Goal: Task Accomplishment & Management: Manage account settings

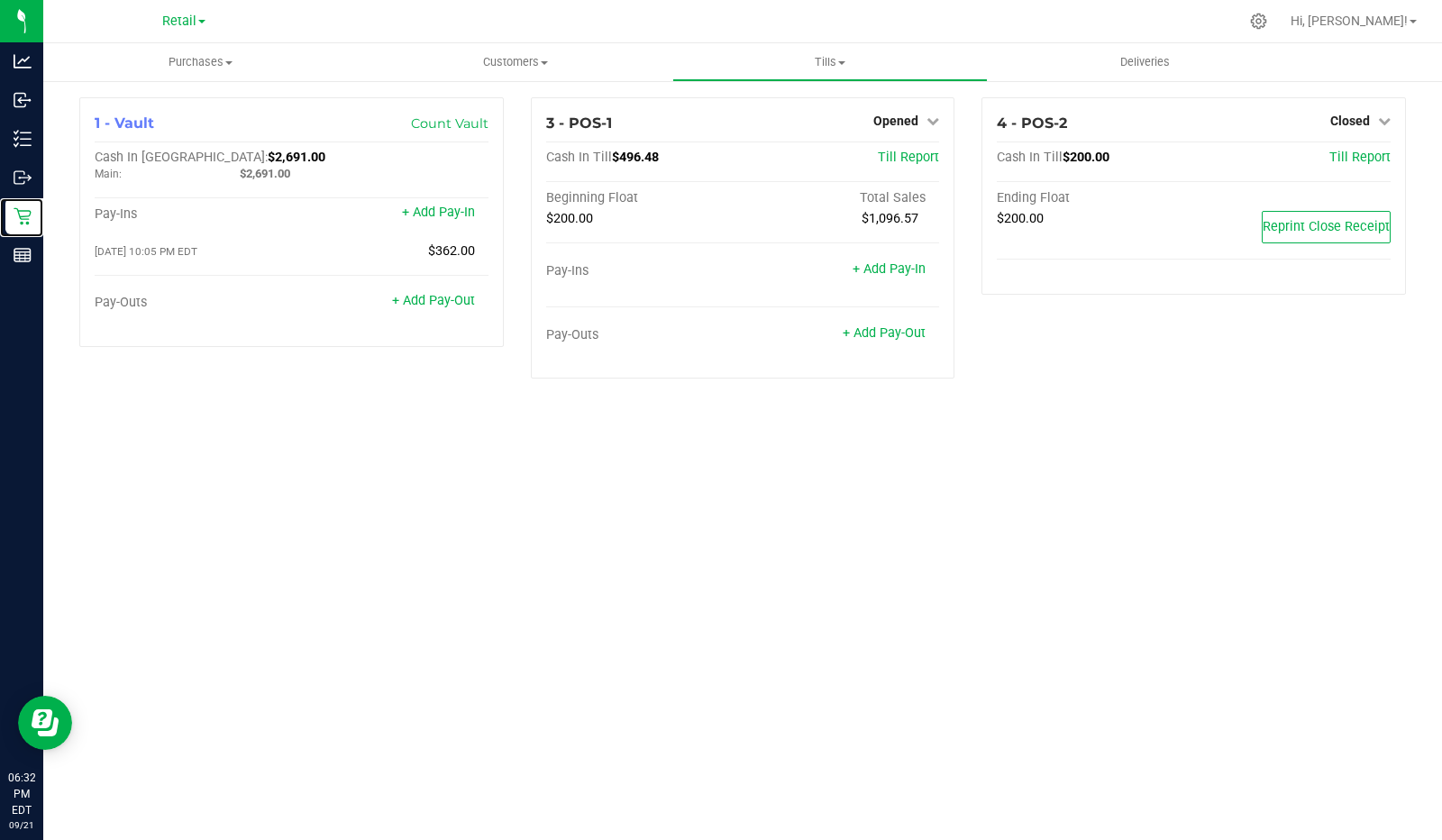
click at [19, 220] on icon at bounding box center [23, 216] width 18 height 18
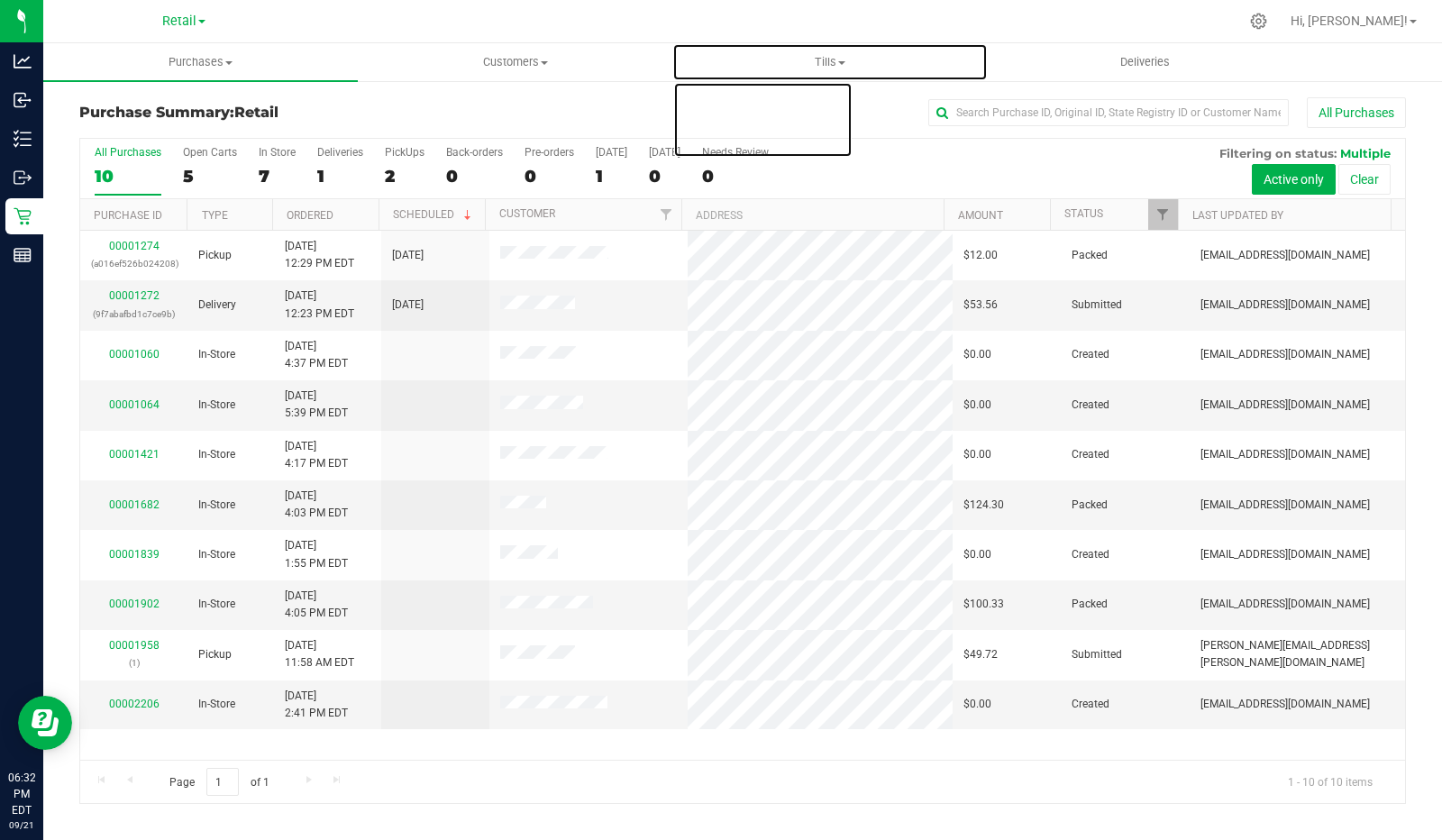
click at [858, 54] on span "Tills" at bounding box center [830, 62] width 313 height 16
click at [757, 107] on span "Manage tills" at bounding box center [732, 108] width 122 height 15
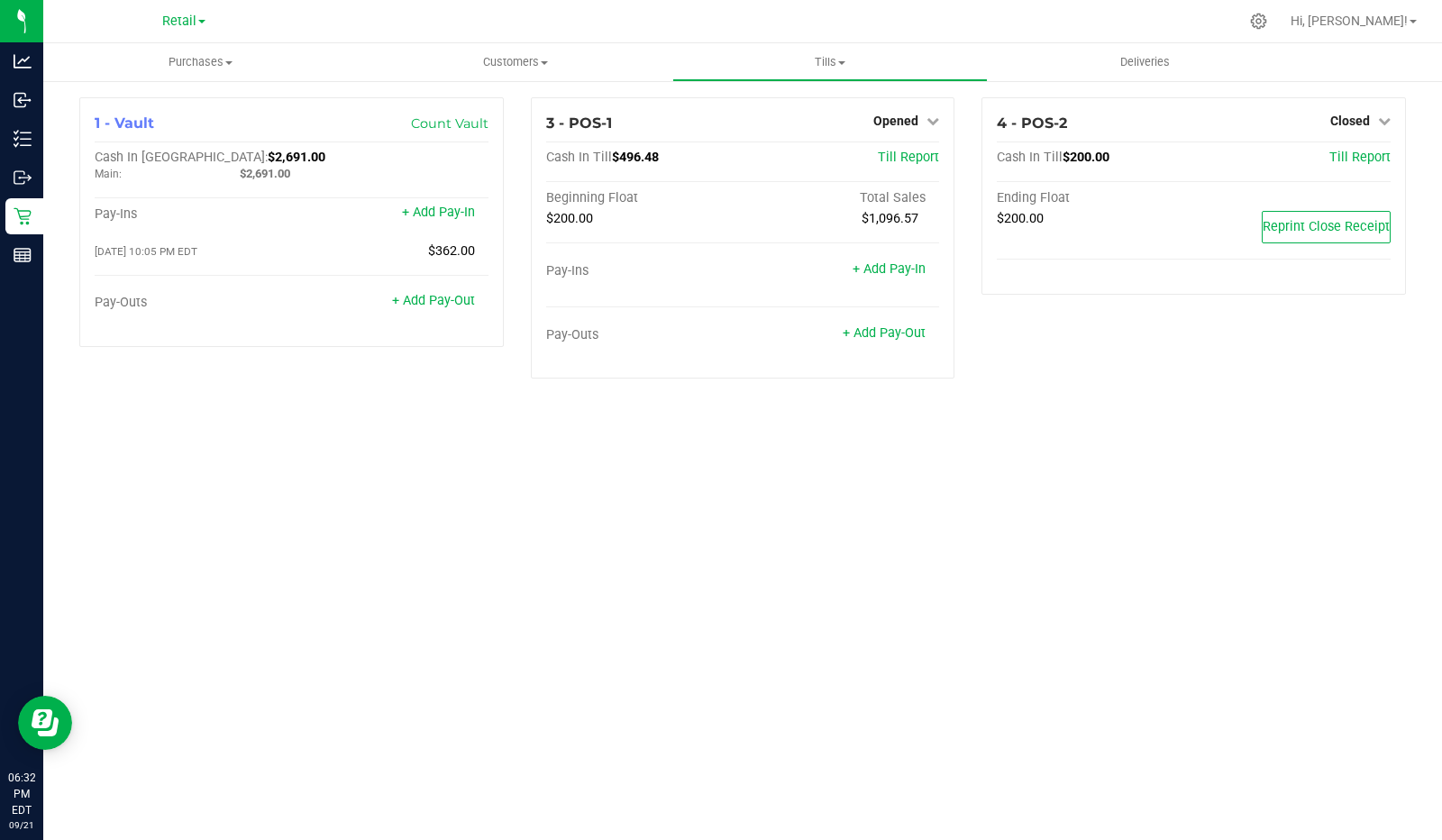
click at [919, 117] on span "Opened" at bounding box center [895, 121] width 45 height 15
click at [899, 152] on link "Close Till" at bounding box center [898, 158] width 49 height 15
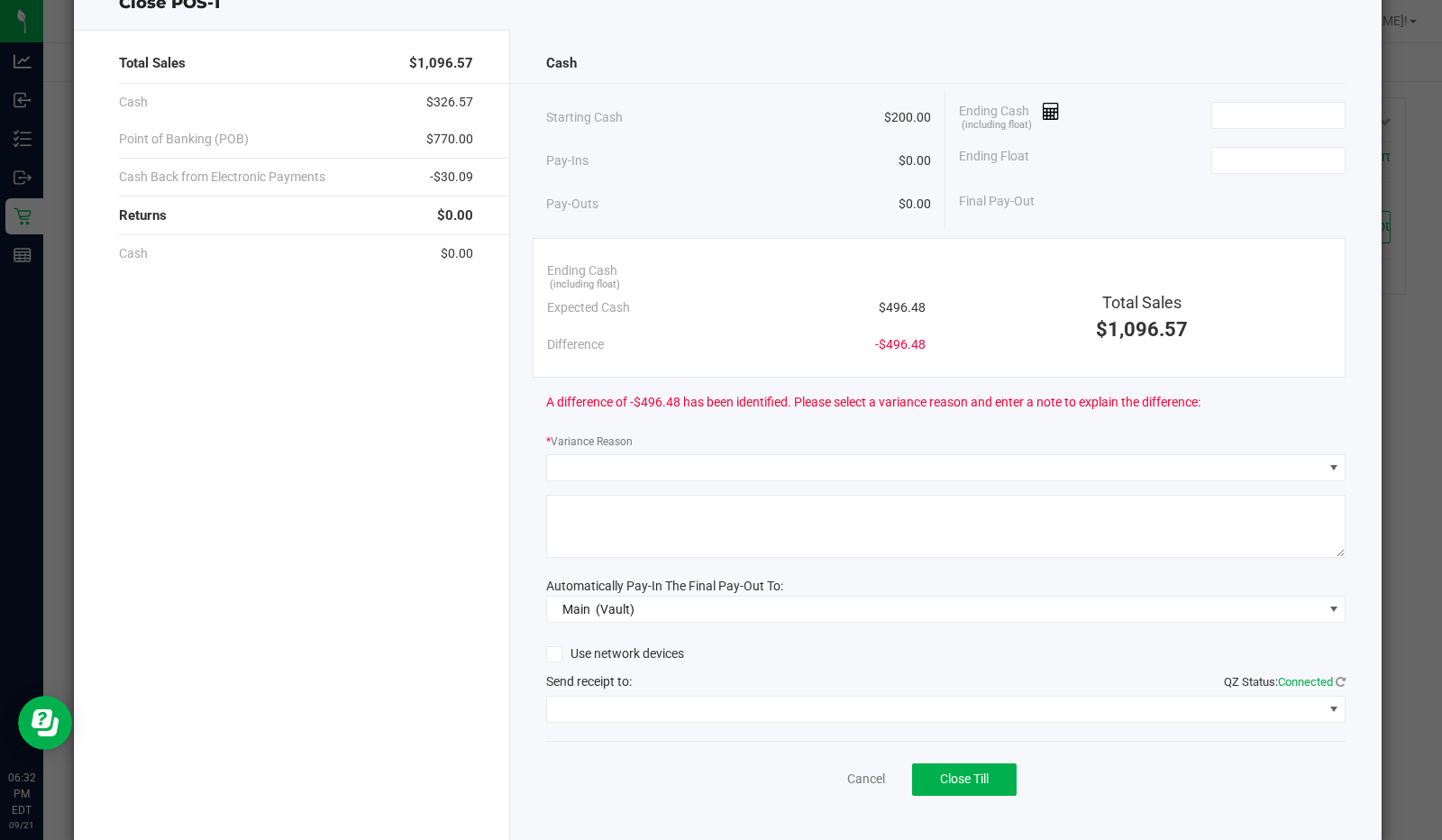
scroll to position [63, 0]
click at [1267, 160] on input at bounding box center [1278, 160] width 133 height 25
click at [1278, 114] on input at bounding box center [1278, 116] width 133 height 25
type input "$200.00"
click at [1044, 111] on icon at bounding box center [1051, 112] width 17 height 13
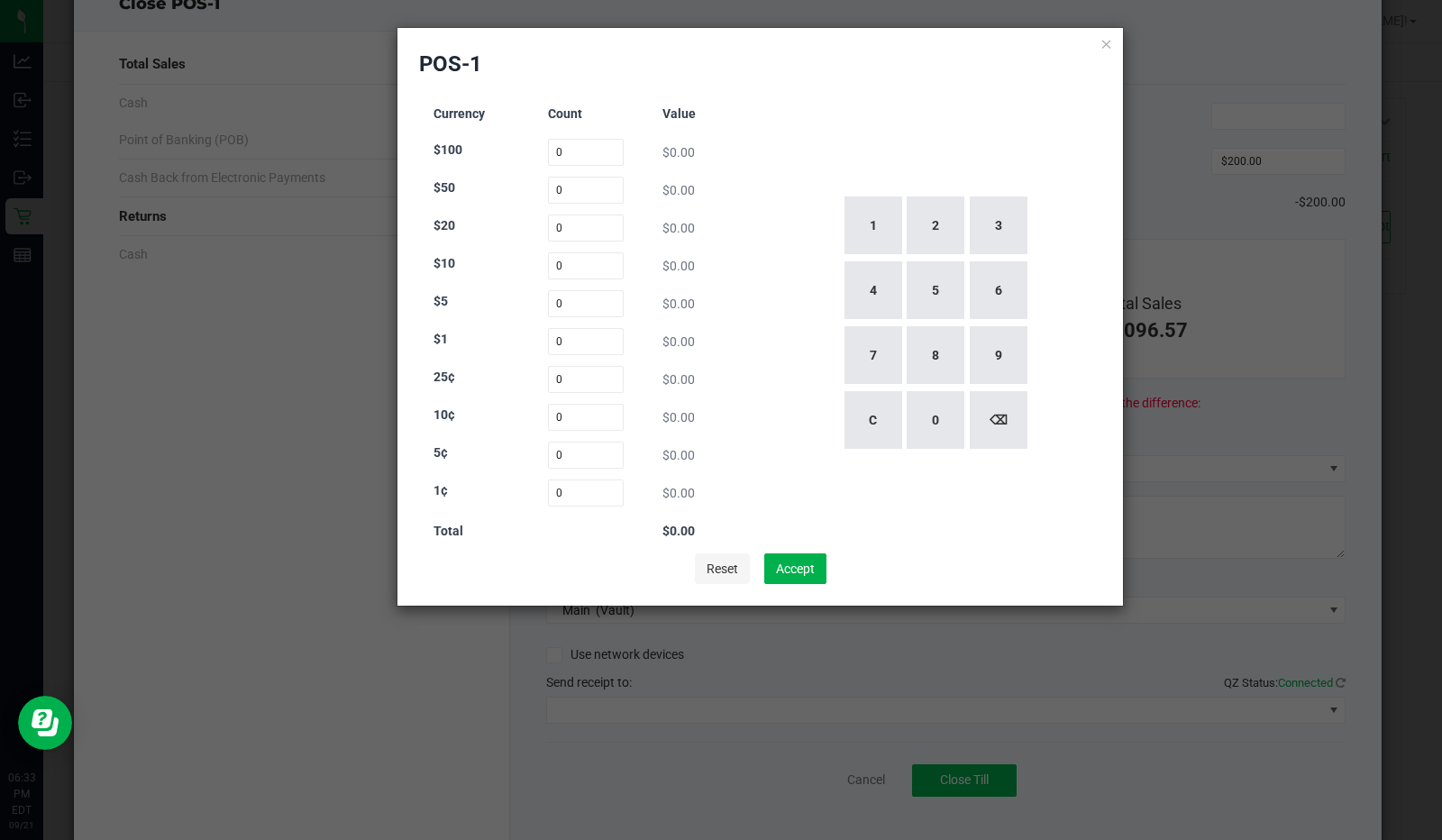
click at [721, 569] on button "Reset" at bounding box center [721, 568] width 55 height 31
click at [1110, 34] on icon at bounding box center [1106, 44] width 13 height 22
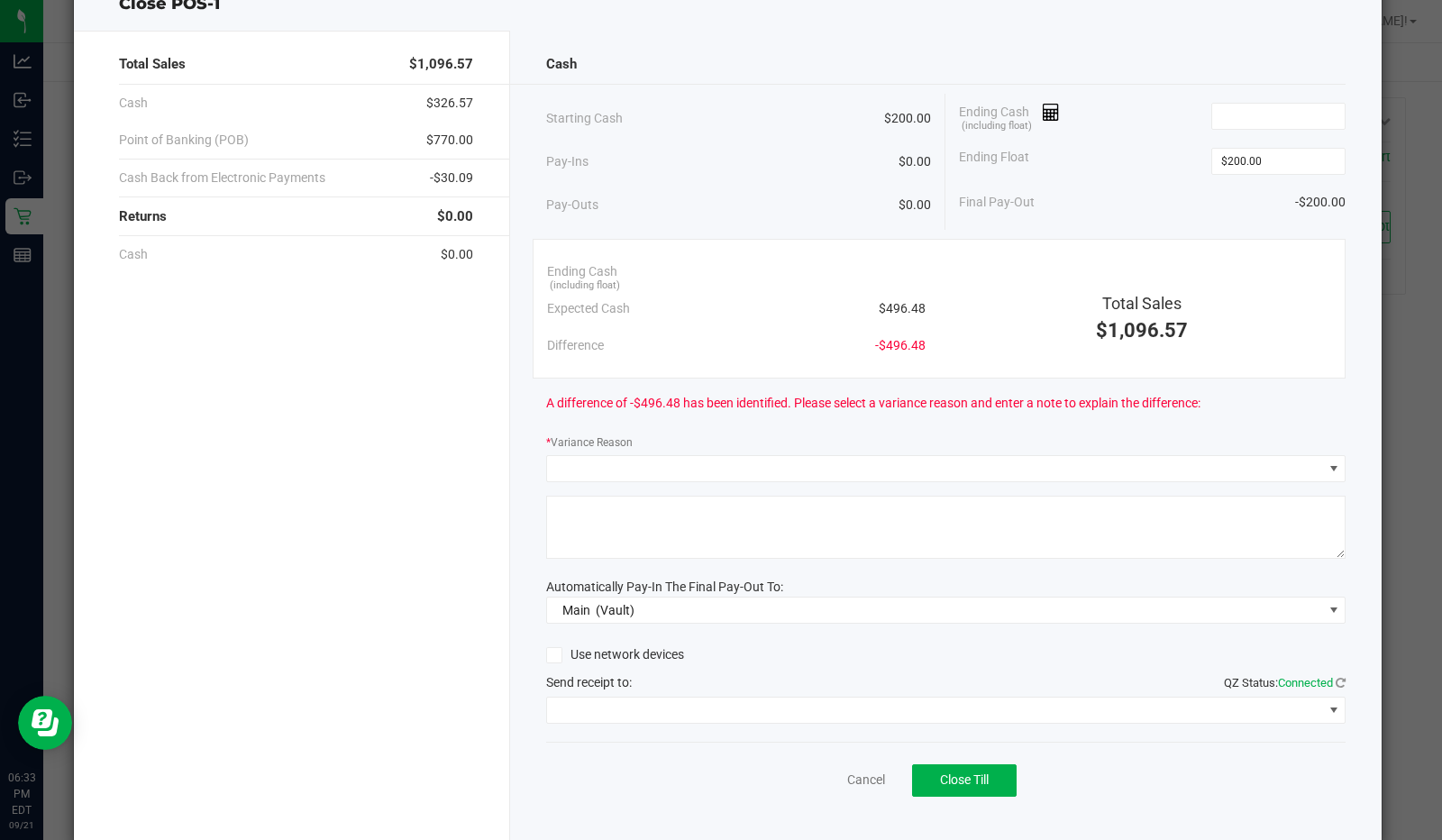
scroll to position [87, 0]
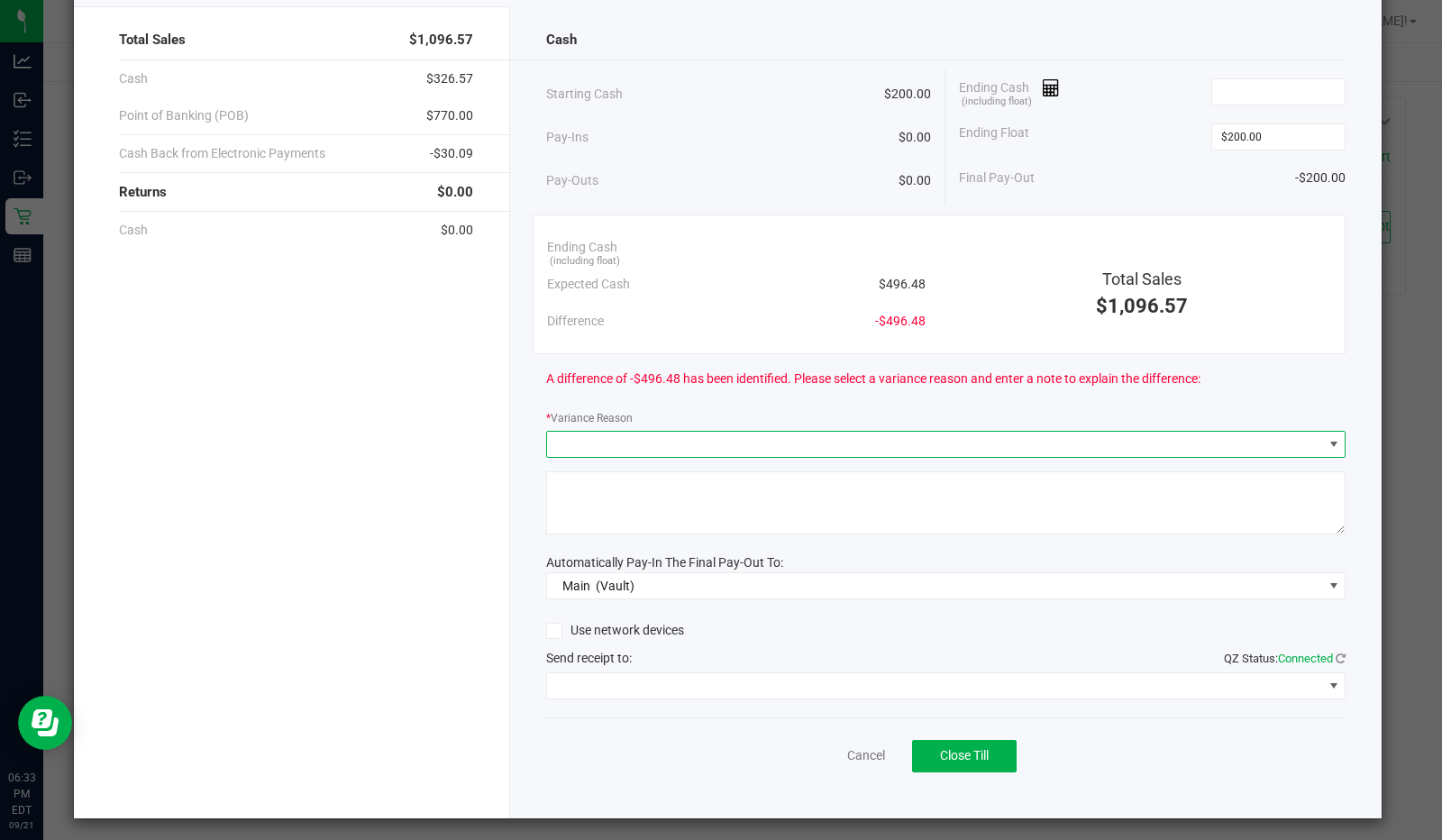
click at [1295, 432] on span at bounding box center [935, 444] width 776 height 25
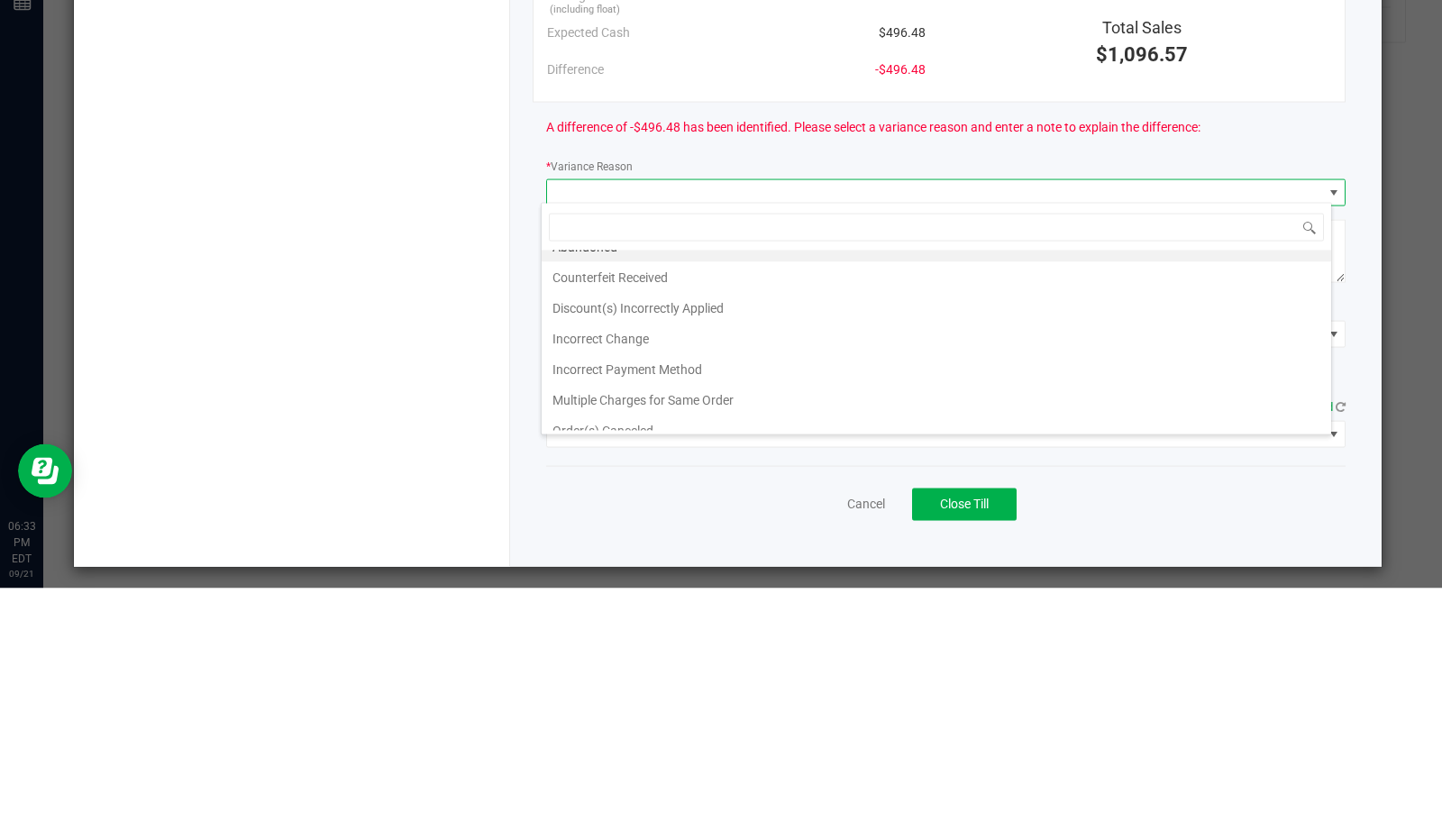
scroll to position [7, 0]
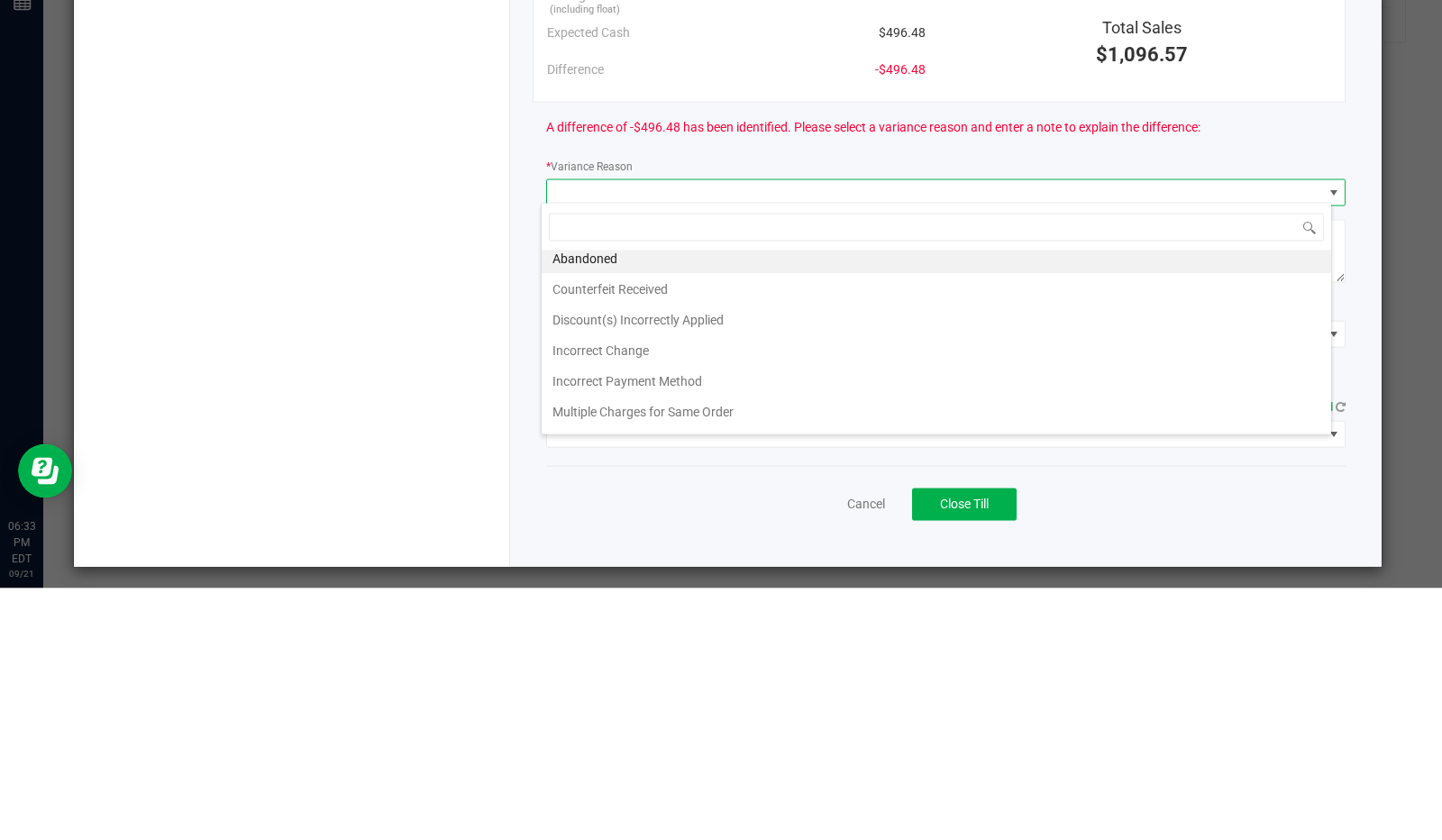
click at [639, 601] on li "Incorrect Change" at bounding box center [937, 601] width 790 height 31
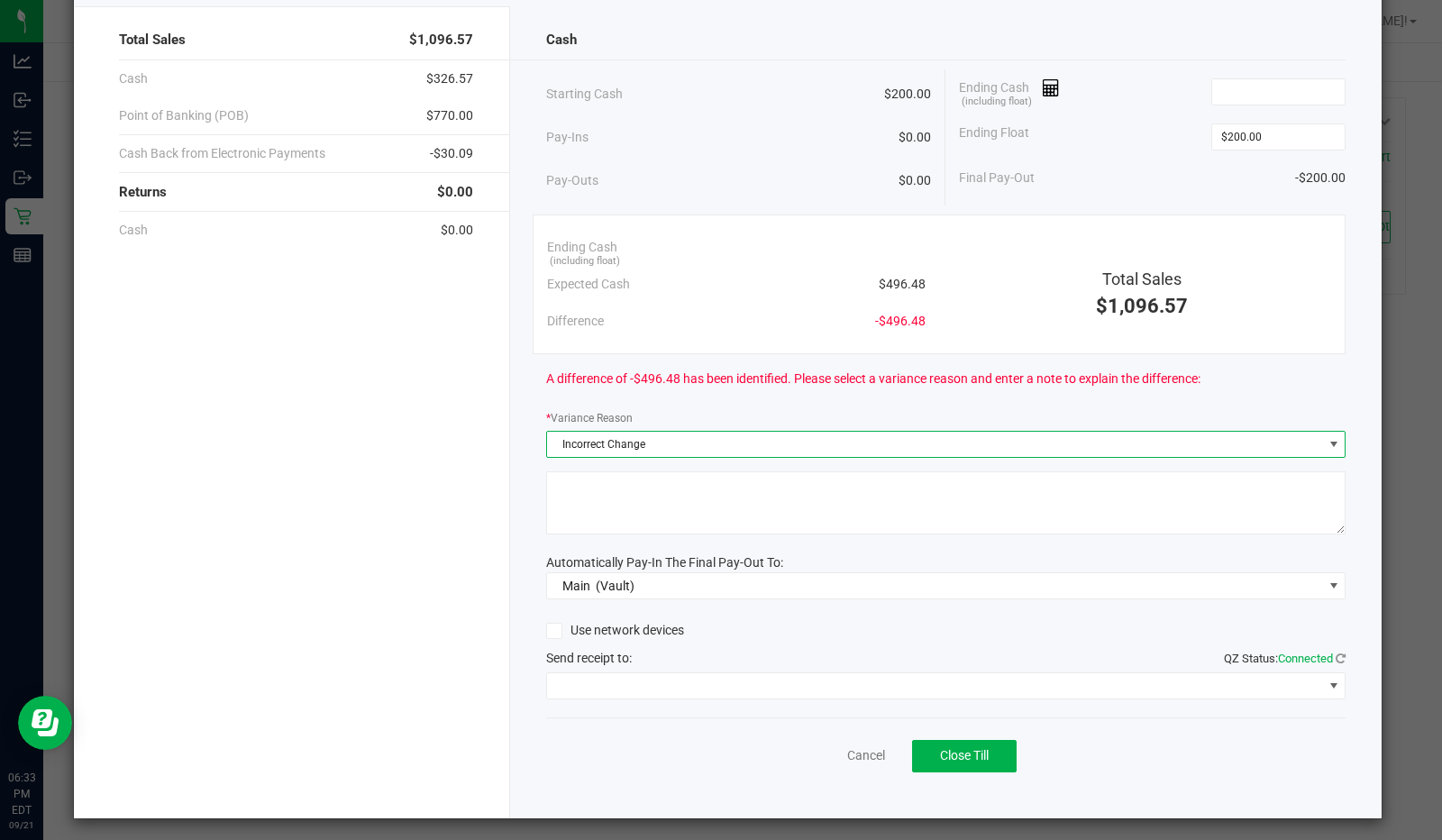
click at [815, 481] on textarea at bounding box center [946, 503] width 801 height 63
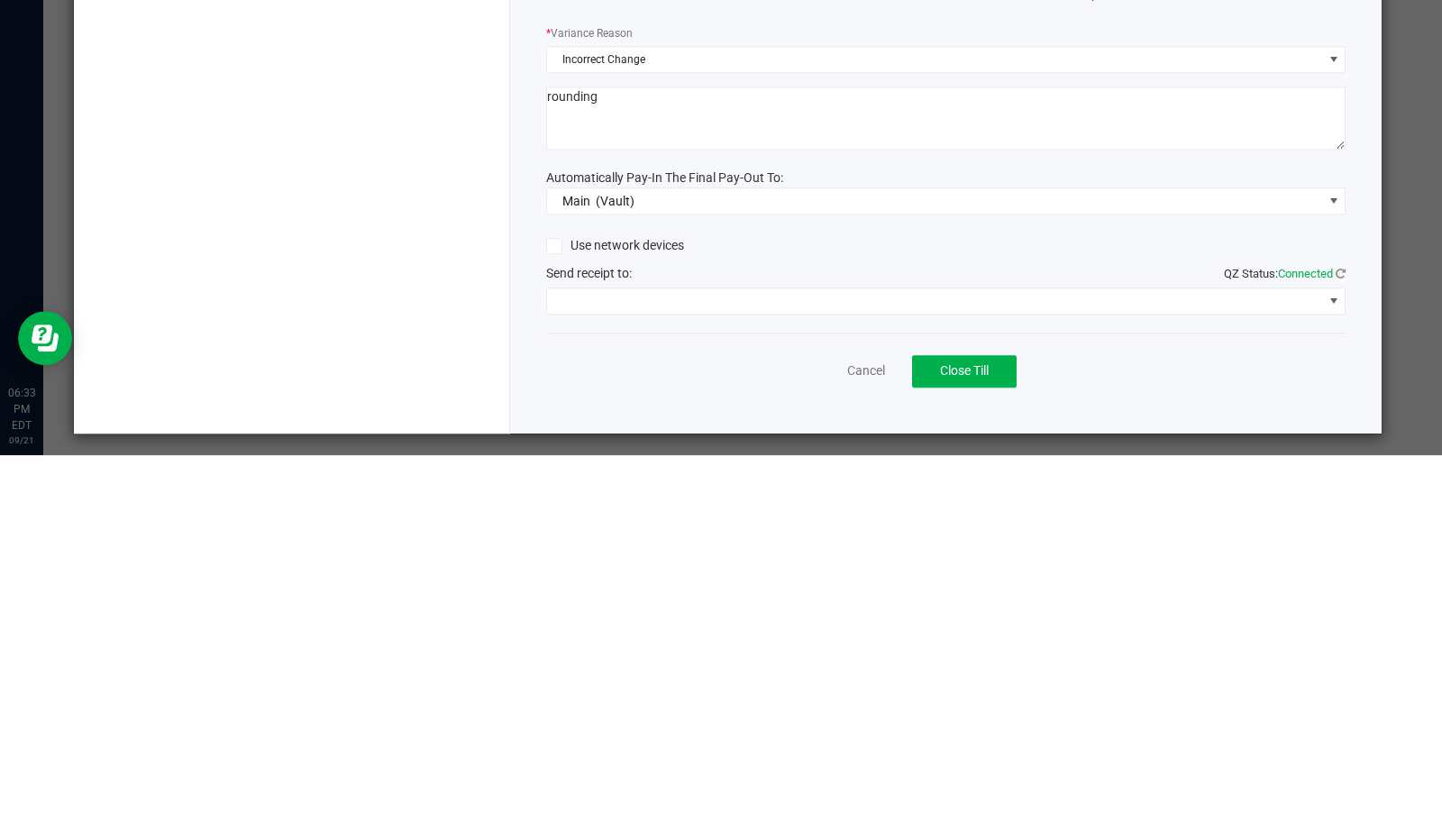
type textarea "rounding"
click at [1376, 736] on ngb-modal-window "Close POS-1 Total Sales $1,096.57 Cash $326.57 Point of Banking (POB) $770.00 C…" at bounding box center [727, 420] width 1456 height 840
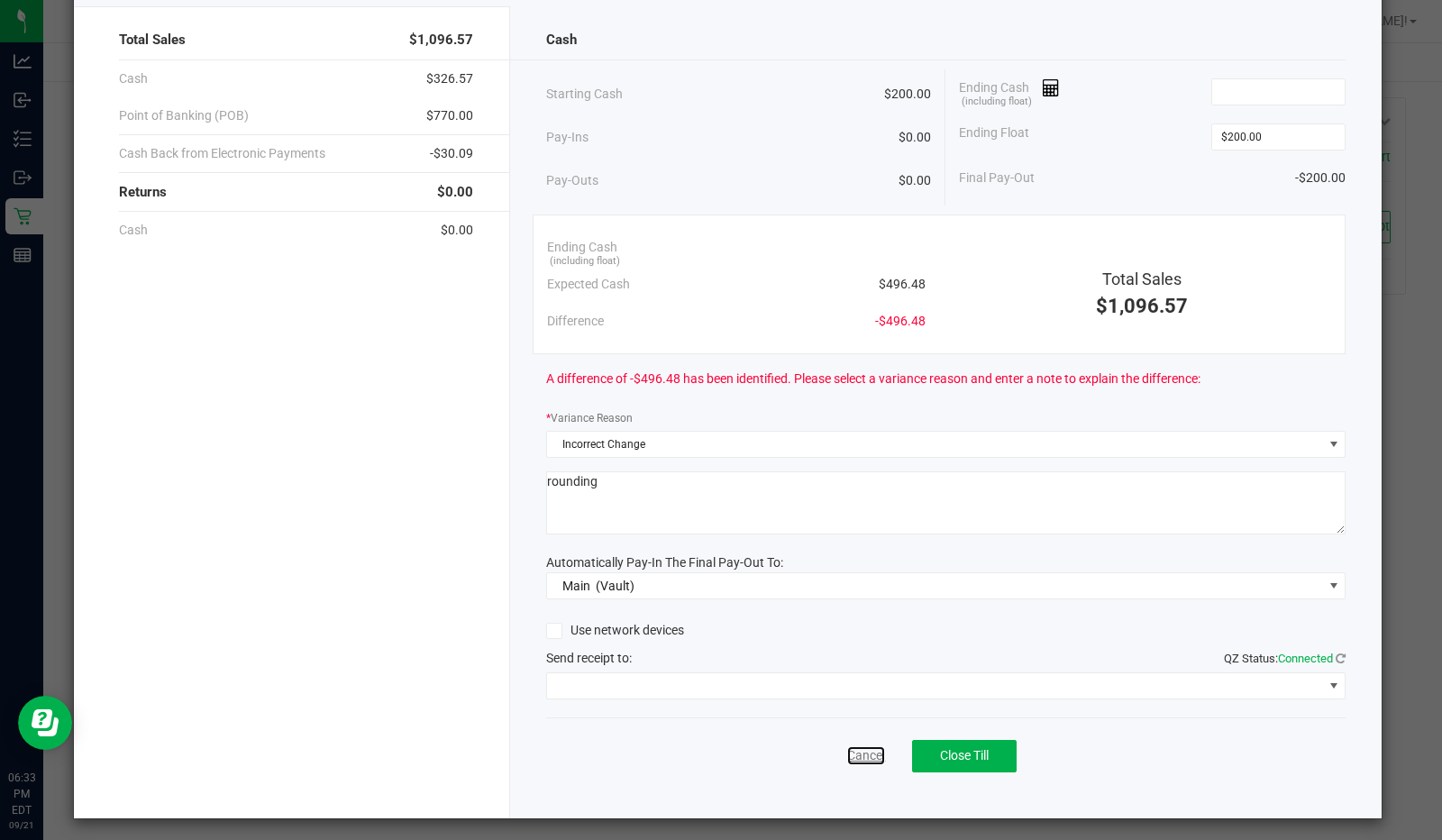
click at [856, 754] on link "Cancel" at bounding box center [866, 755] width 38 height 19
